Goal: Task Accomplishment & Management: Complete application form

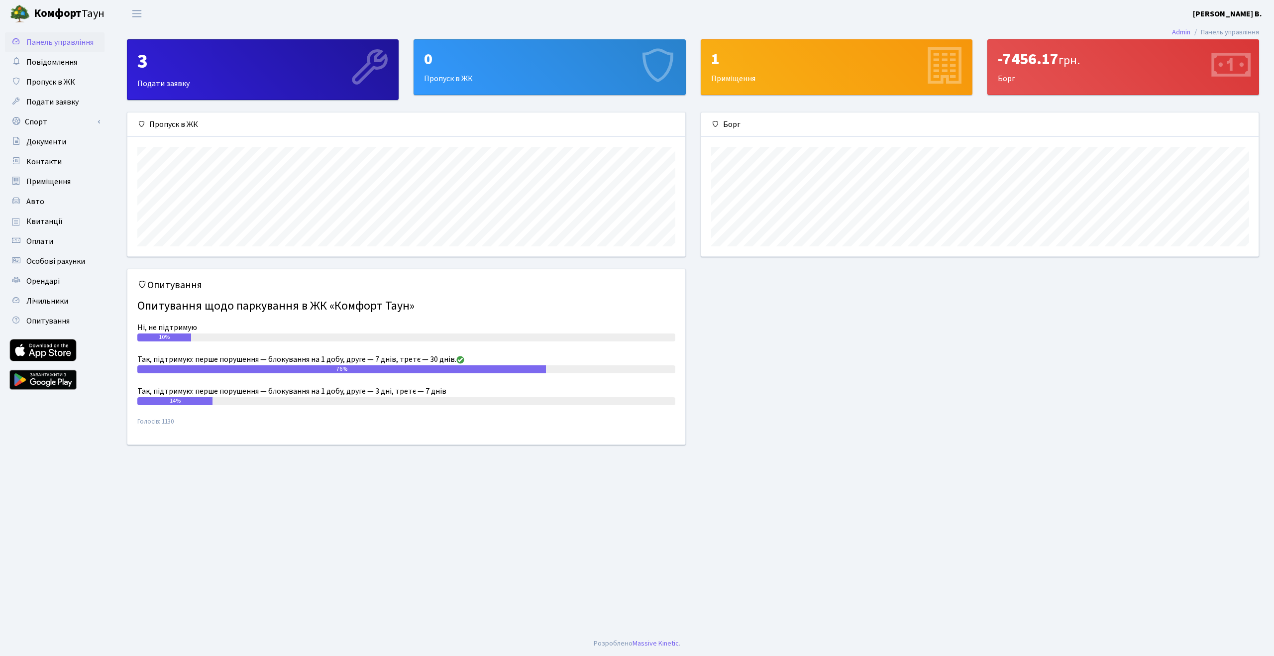
scroll to position [144, 557]
click at [510, 81] on div "0 Пропуск в ЖК" at bounding box center [549, 67] width 271 height 55
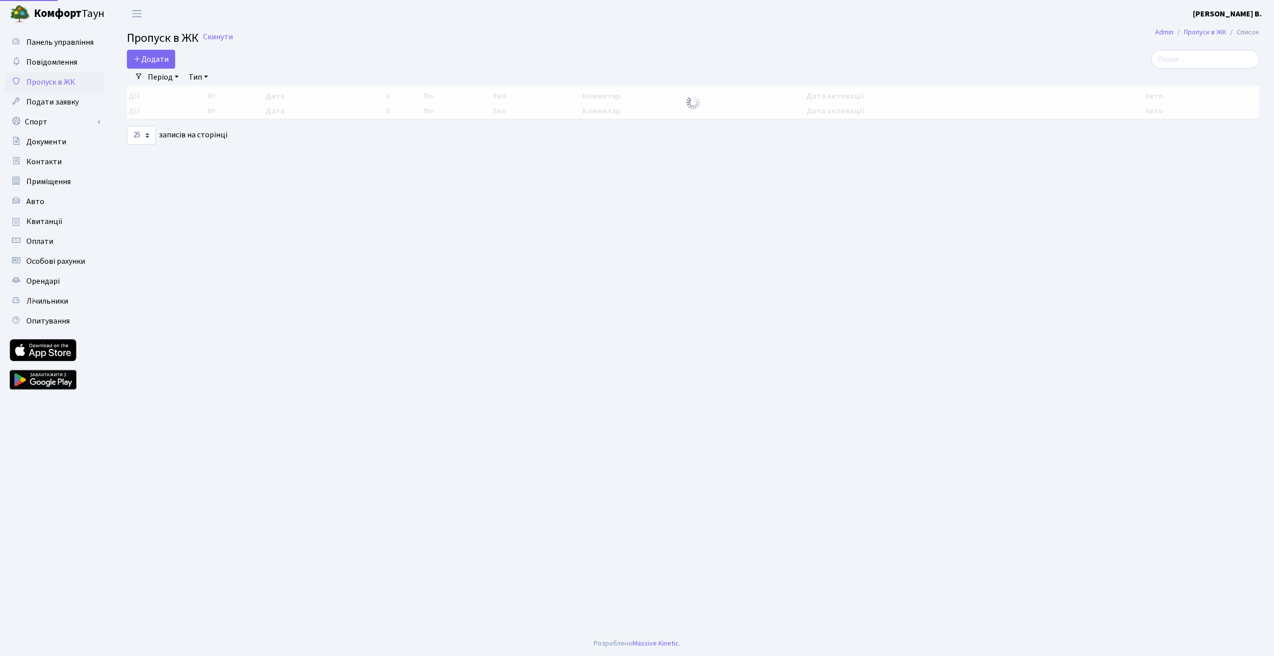
select select "25"
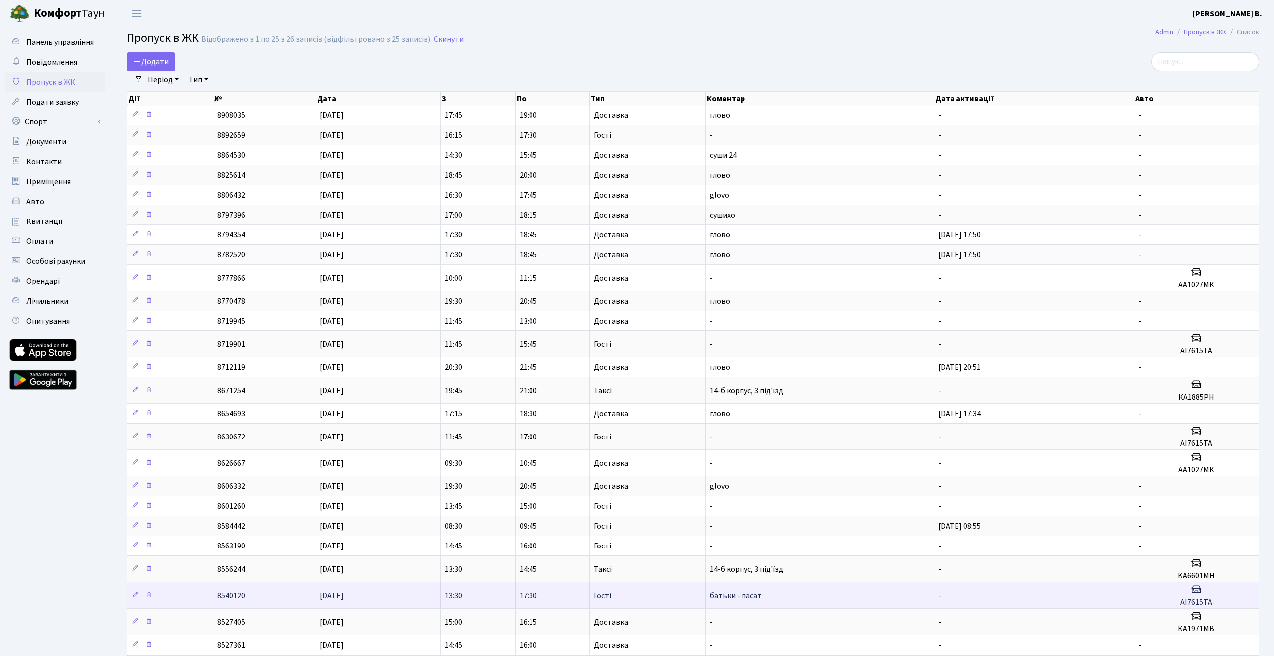
click at [1175, 590] on h3 at bounding box center [1196, 590] width 116 height 14
drag, startPoint x: 1222, startPoint y: 601, endPoint x: 1168, endPoint y: 601, distance: 53.7
click at [1168, 601] on h5 "AI7615TA" at bounding box center [1196, 602] width 116 height 9
copy h5 "AI7615TA"
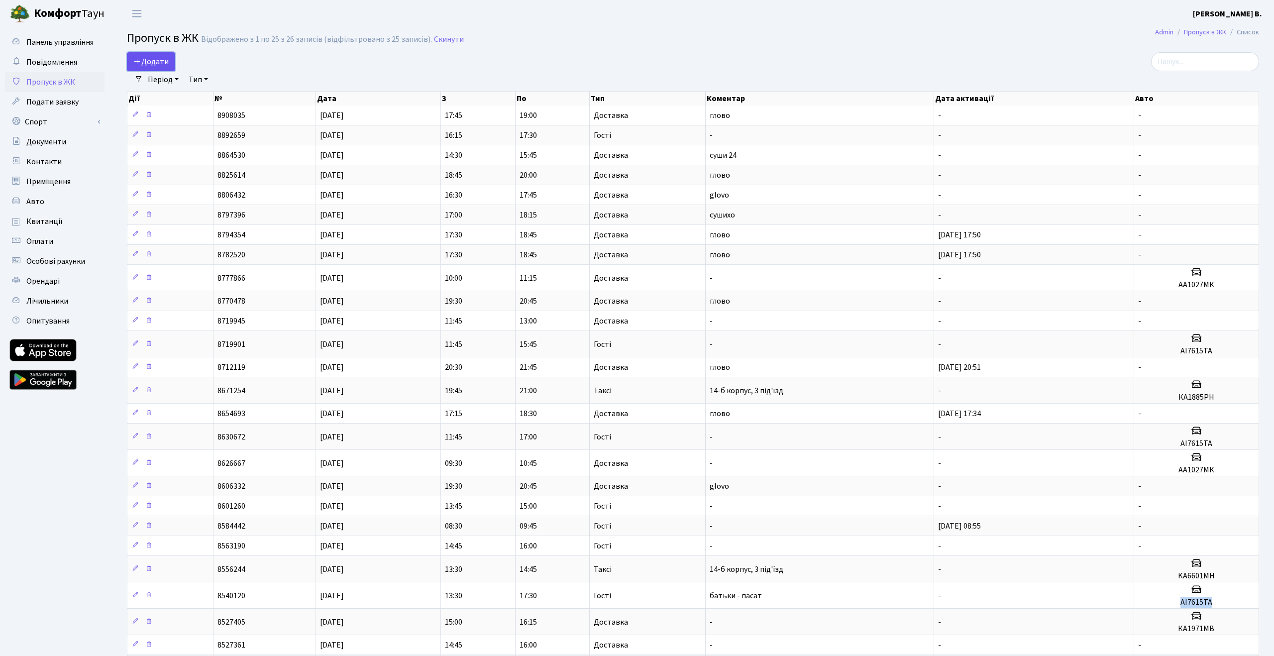
click at [165, 65] on span "Додати" at bounding box center [150, 61] width 35 height 11
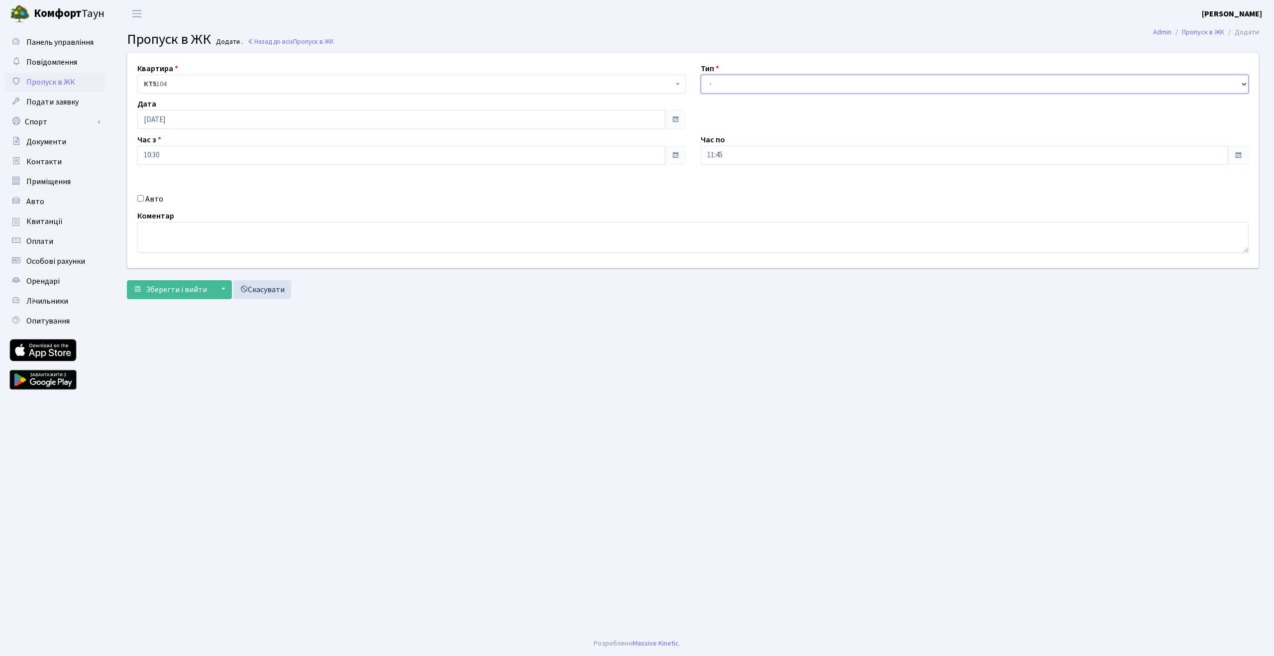
click at [714, 85] on select "- Доставка Таксі Гості Сервіс" at bounding box center [975, 84] width 548 height 19
select select "3"
click at [701, 75] on select "- Доставка Таксі Гості Сервіс" at bounding box center [975, 84] width 548 height 19
click at [184, 115] on input "24.08.2025" at bounding box center [401, 119] width 528 height 19
click at [809, 162] on input "11:45" at bounding box center [965, 155] width 528 height 19
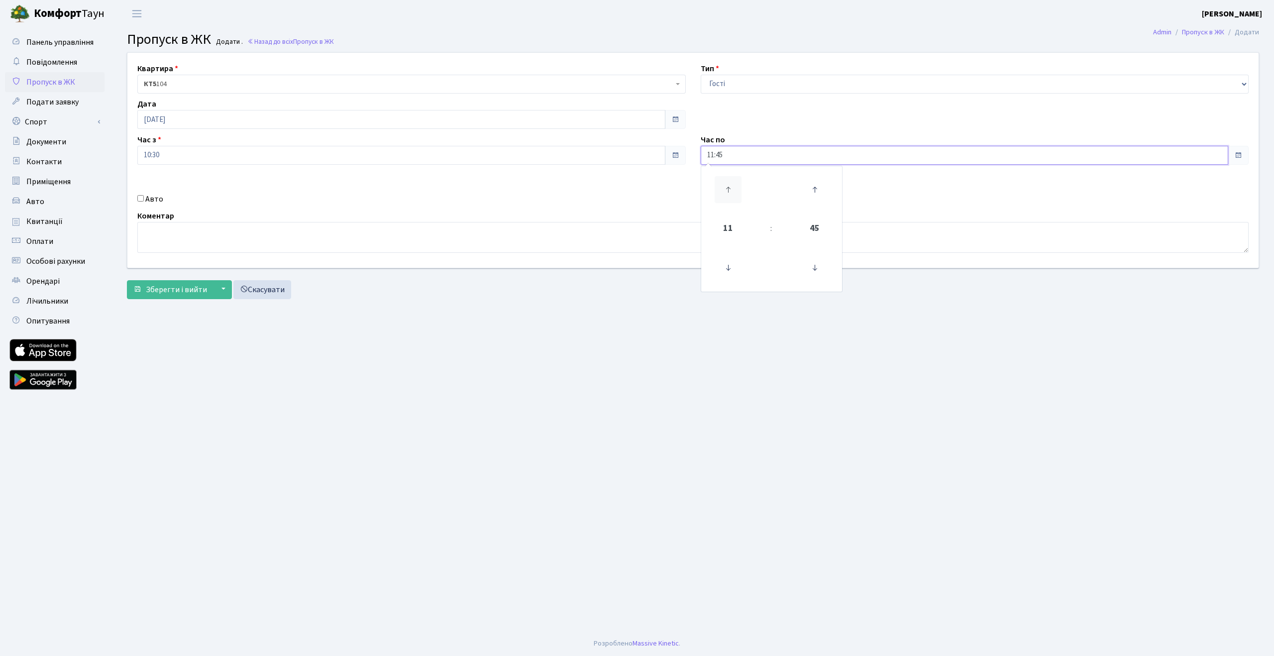
click at [739, 187] on icon at bounding box center [728, 189] width 27 height 27
type input "14:45"
click at [533, 352] on main "Admin Пропуск в ЖК Додати Пропуск в ЖК Додати . Назад до всіх Пропуск в ЖК Квар…" at bounding box center [693, 329] width 1162 height 604
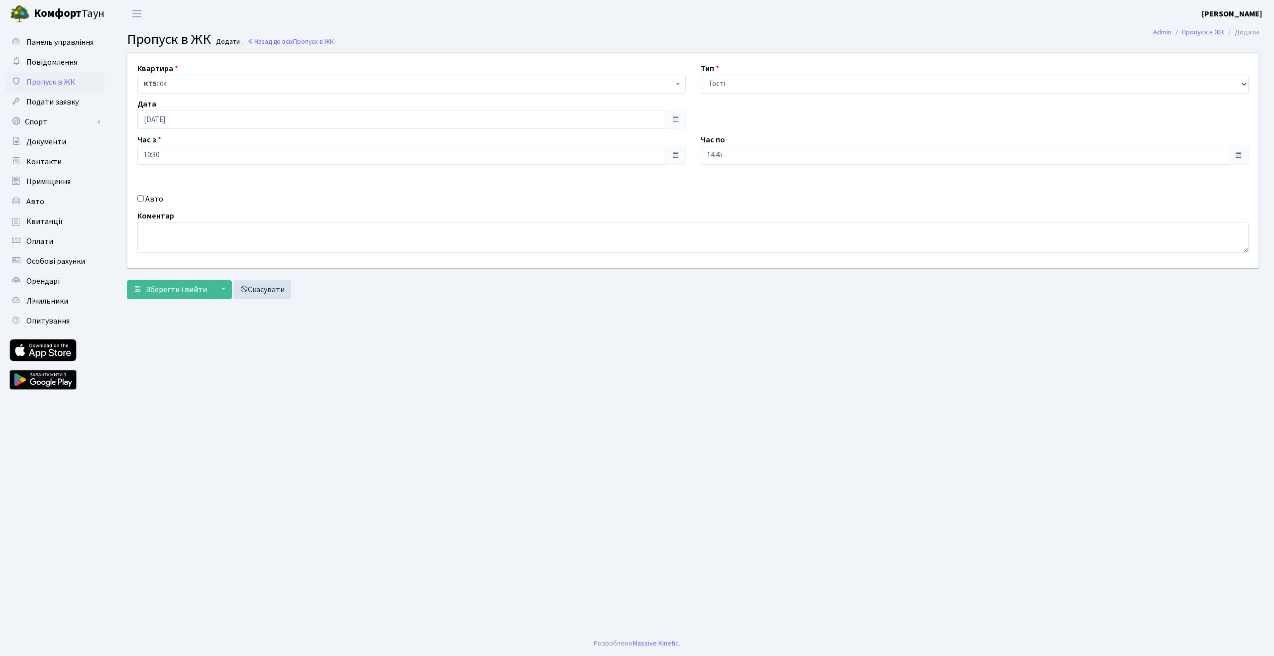
click at [152, 198] on label "Авто" at bounding box center [154, 199] width 18 height 12
click at [144, 198] on input "Авто" at bounding box center [140, 198] width 6 height 6
checkbox input "true"
paste input "AI7615TA"
type input "AI7615TA"
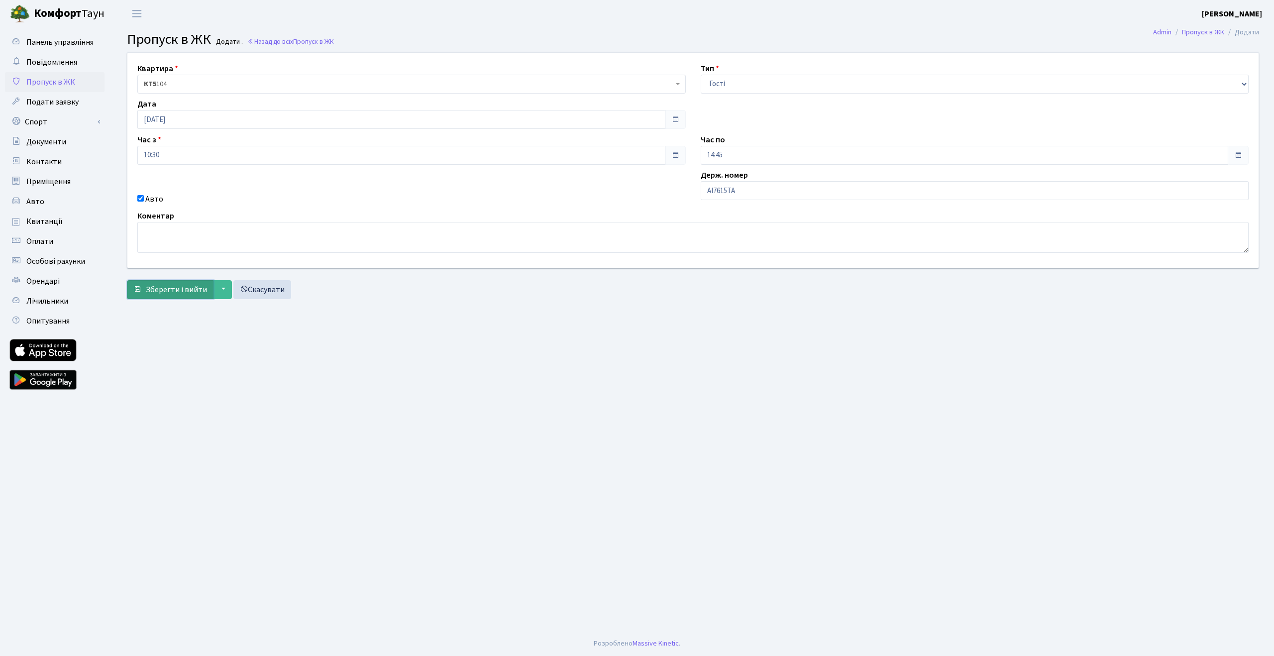
click at [156, 294] on span "Зберегти і вийти" at bounding box center [176, 289] width 61 height 11
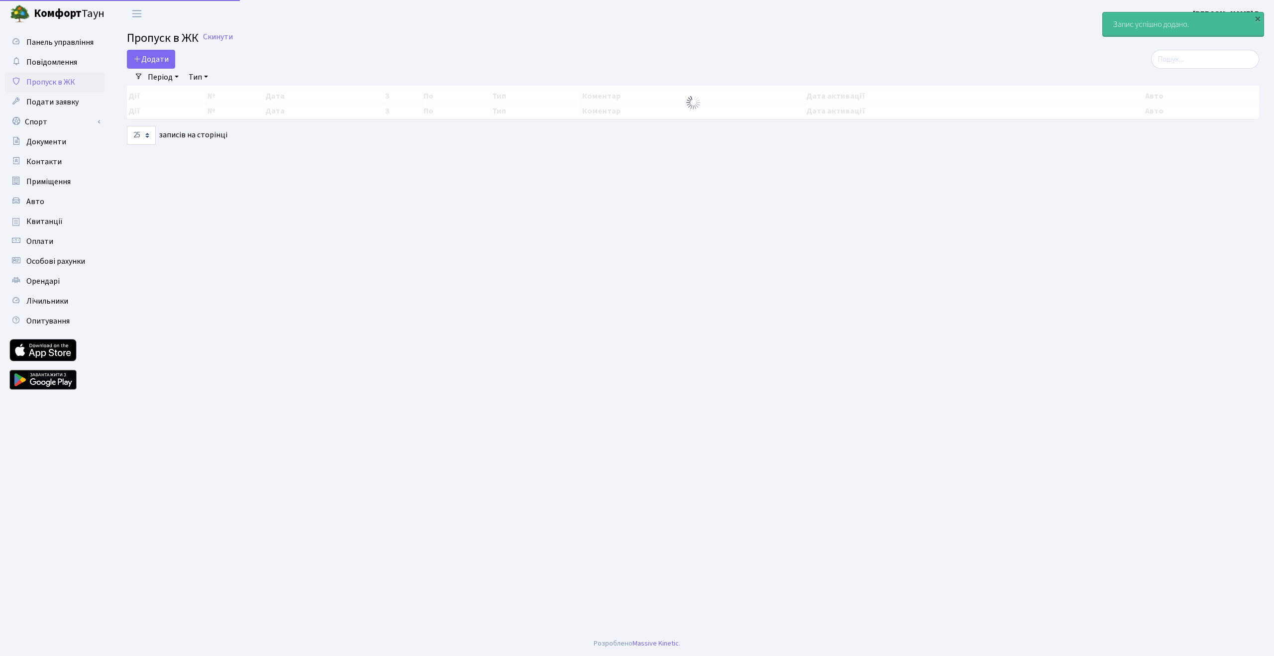
select select "25"
